Goal: Find contact information: Find contact information

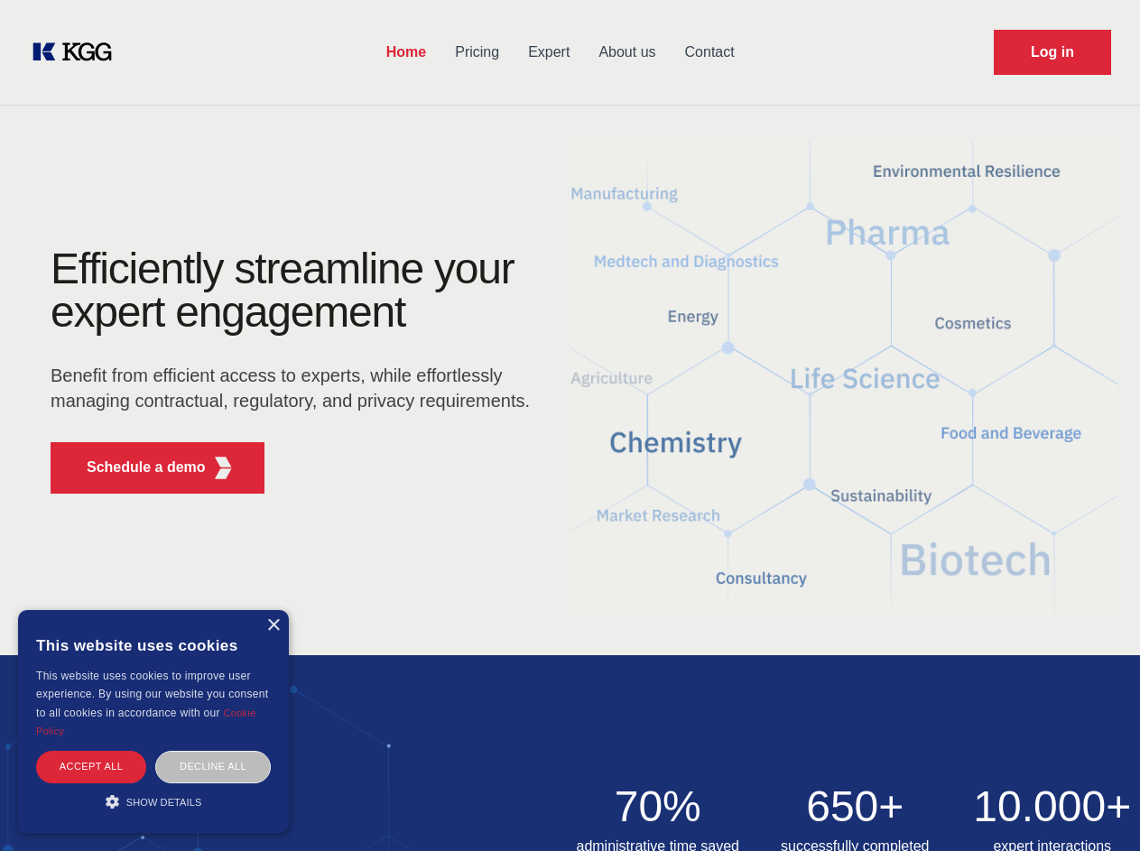
click at [570, 425] on div "Efficiently streamline your expert engagement Benefit from efficient access to …" at bounding box center [296, 377] width 549 height 261
click at [135, 468] on p "Schedule a demo" at bounding box center [146, 468] width 119 height 22
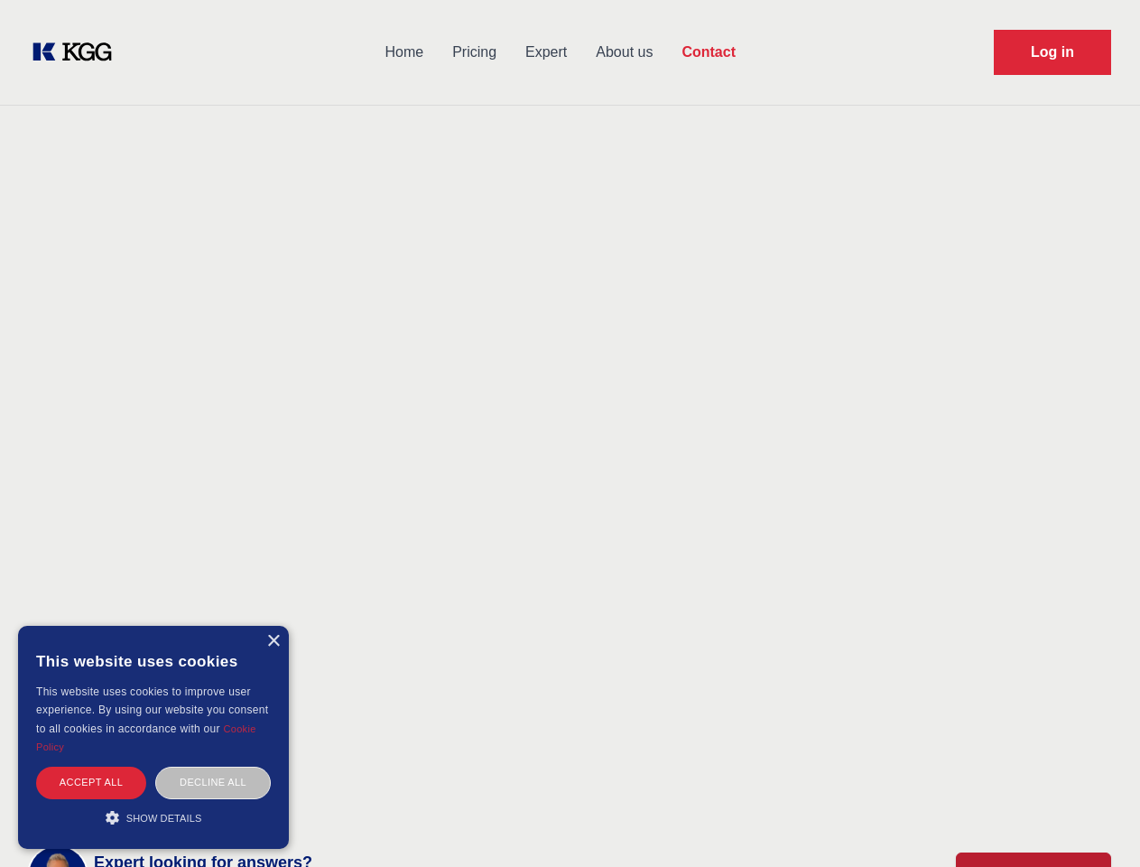
click at [273, 626] on div "× This website uses cookies This website uses cookies to improve user experienc…" at bounding box center [153, 737] width 271 height 223
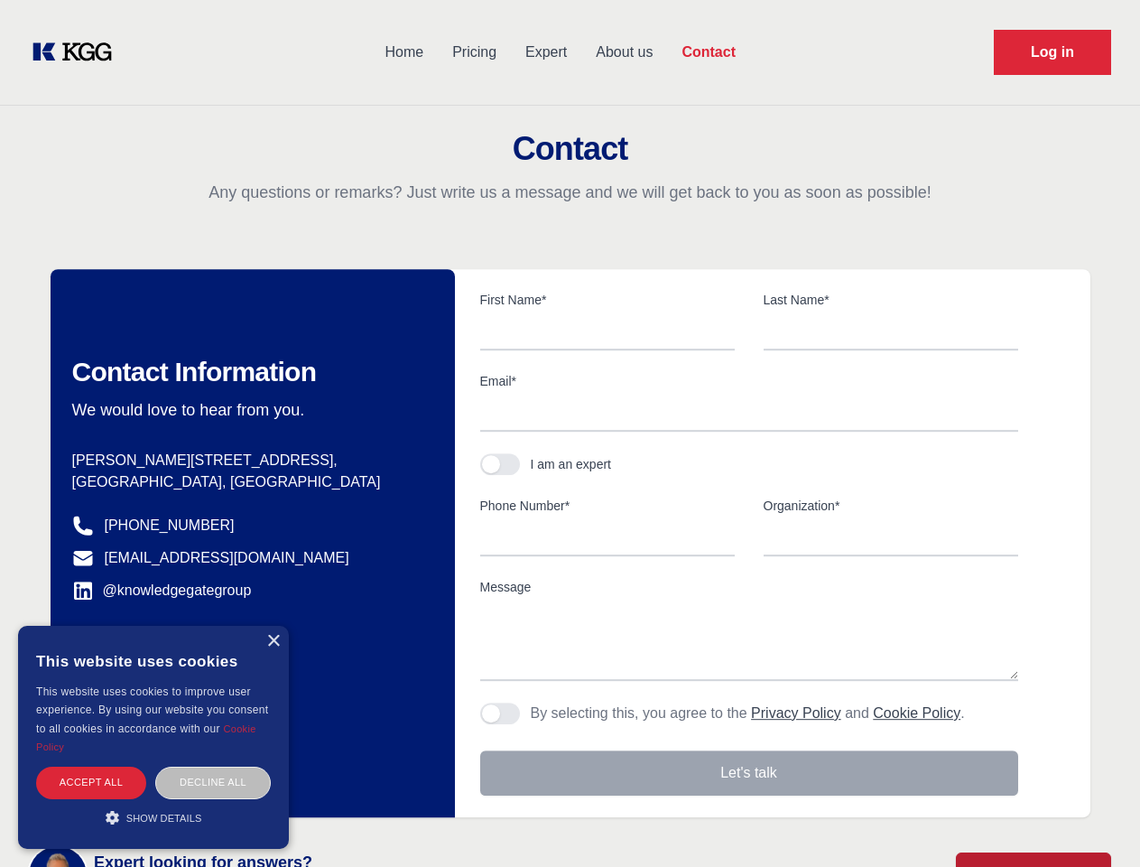
click at [91, 767] on div "Accept all" at bounding box center [91, 783] width 110 height 32
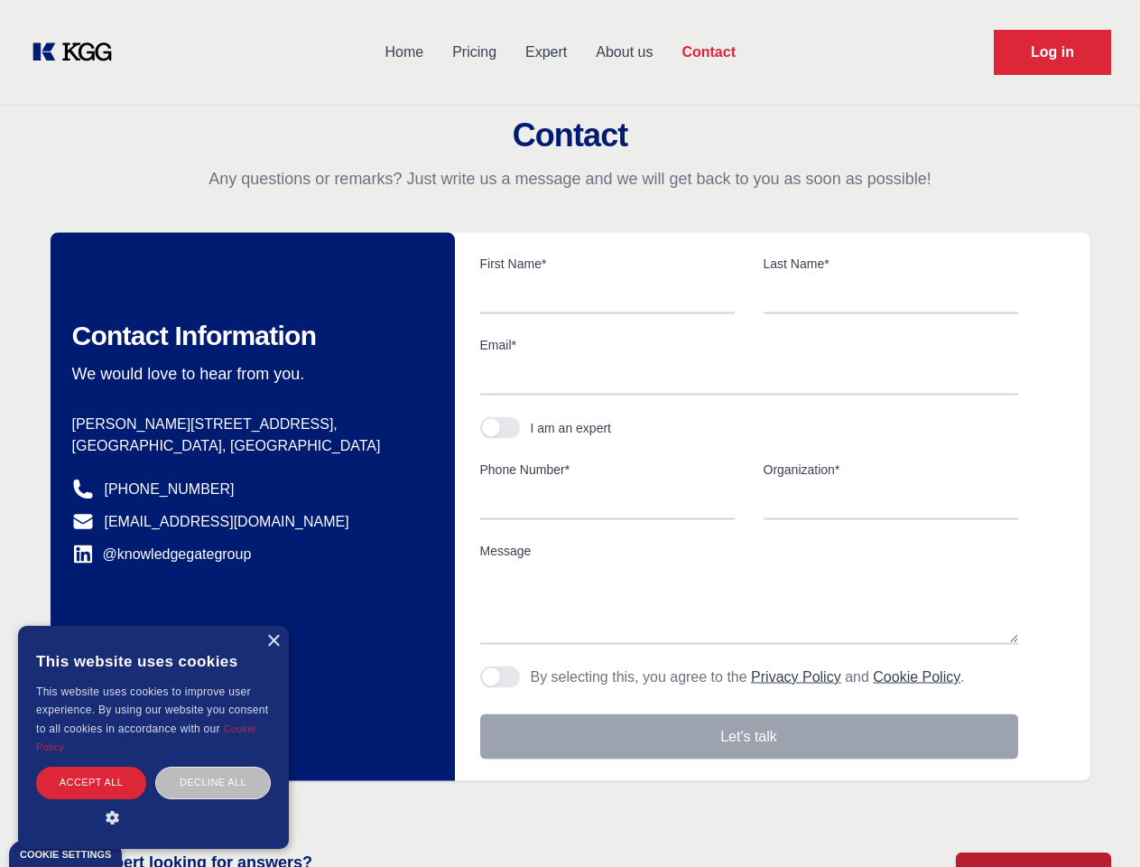
click at [213, 767] on div "Decline all" at bounding box center [213, 783] width 116 height 32
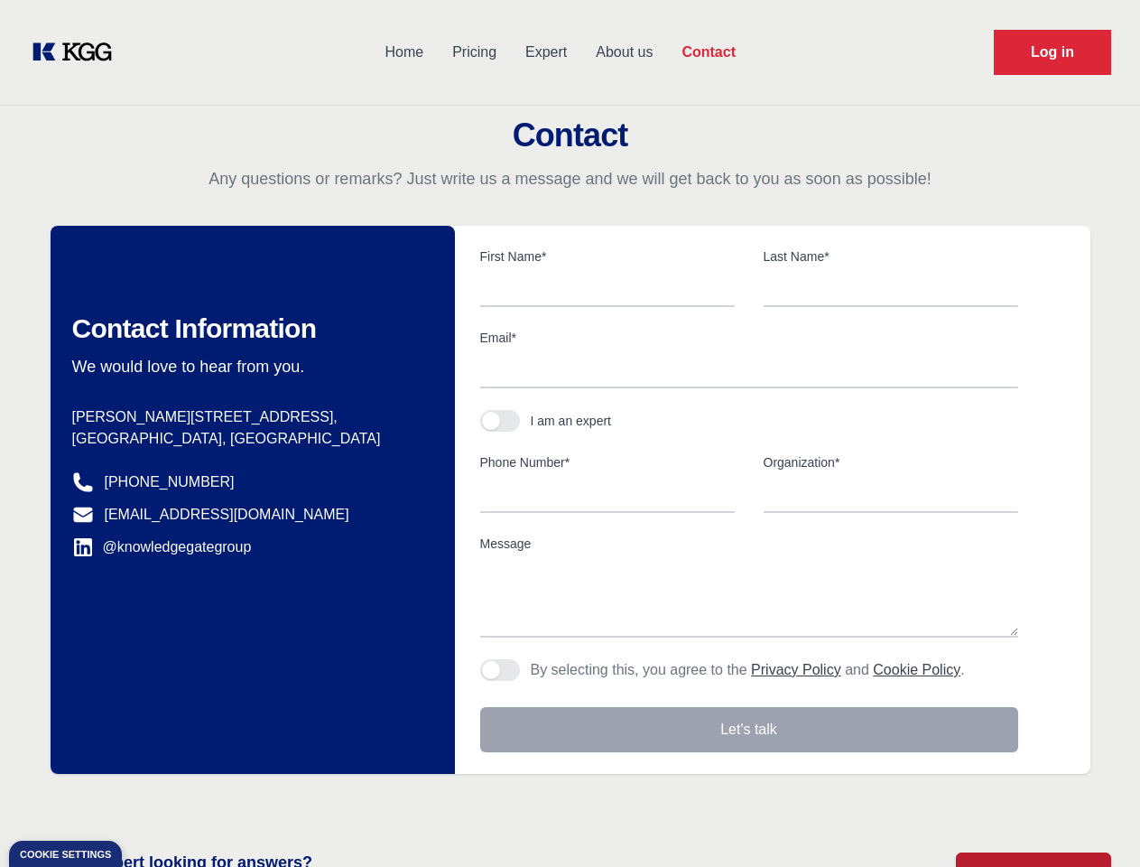
click at [153, 802] on main "Contact Any questions or remarks? Just write us a message and we will get back …" at bounding box center [570, 470] width 1140 height 940
